Goal: Task Accomplishment & Management: Manage account settings

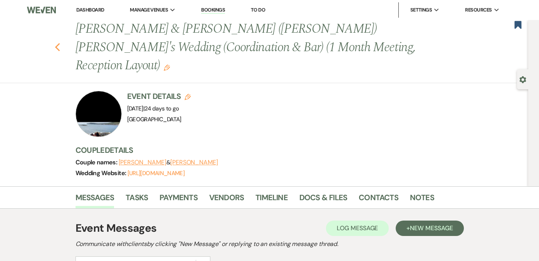
click at [57, 43] on icon "Previous" at bounding box center [58, 47] width 6 height 9
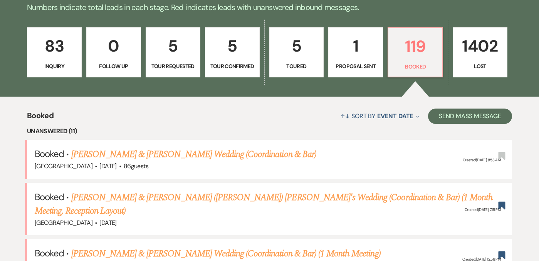
scroll to position [196, 0]
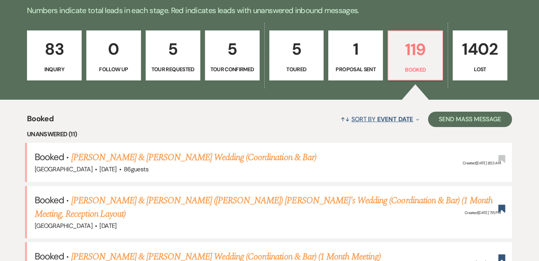
click at [386, 119] on span "Event Date" at bounding box center [395, 119] width 36 height 8
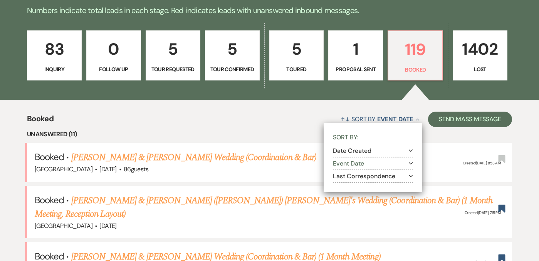
click at [410, 165] on icon "Expand" at bounding box center [411, 163] width 4 height 6
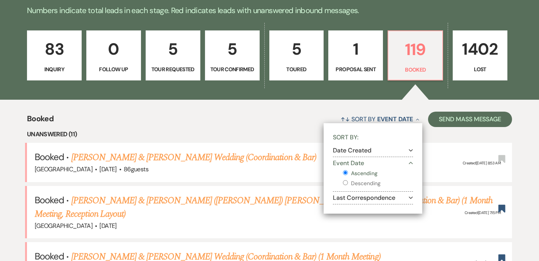
click at [372, 176] on label "Ascending" at bounding box center [378, 174] width 70 height 10
click at [348, 175] on input "Ascending" at bounding box center [345, 172] width 5 height 5
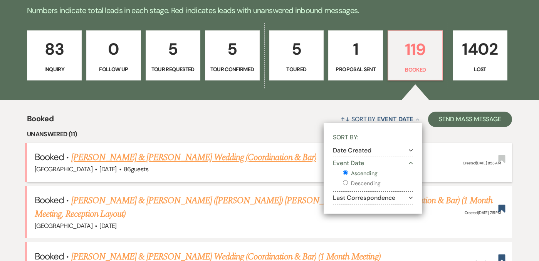
click at [437, 155] on h5 "Booked · [PERSON_NAME] & [PERSON_NAME] Wedding (Coordination & Bar)" at bounding box center [270, 158] width 470 height 14
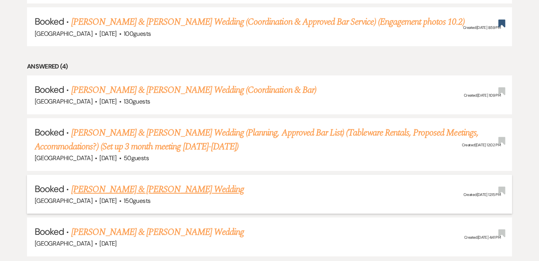
scroll to position [1313, 0]
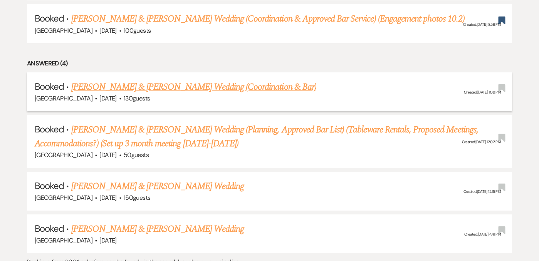
click at [247, 80] on link "[PERSON_NAME] & [PERSON_NAME] Wedding (Coordination & Bar)" at bounding box center [193, 87] width 245 height 14
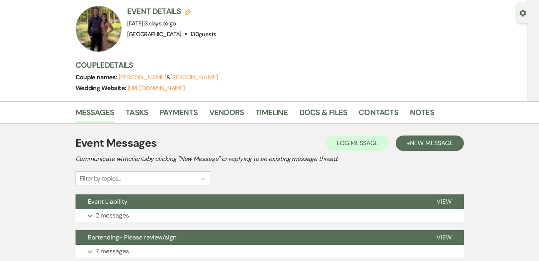
scroll to position [71, 0]
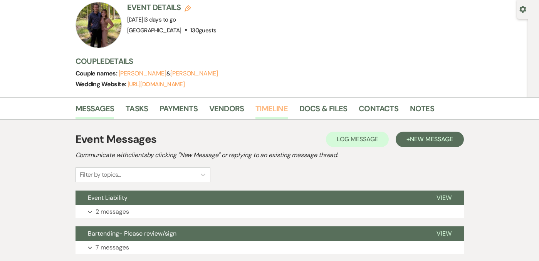
click at [277, 103] on link "Timeline" at bounding box center [272, 111] width 32 height 17
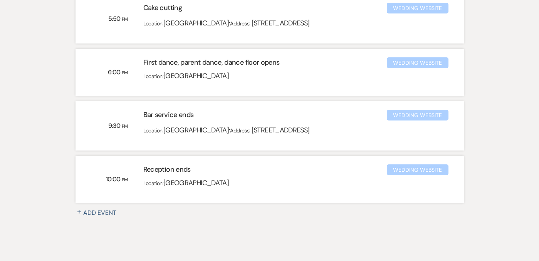
scroll to position [680, 0]
click at [230, 128] on span "·" at bounding box center [229, 128] width 1 height 11
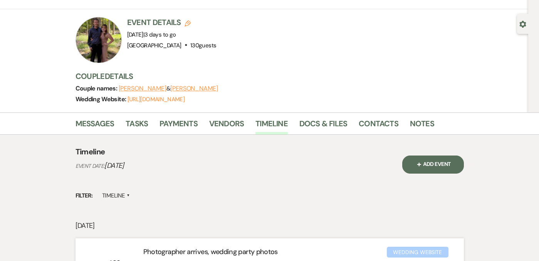
scroll to position [55, 0]
